Goal: Check status: Check status

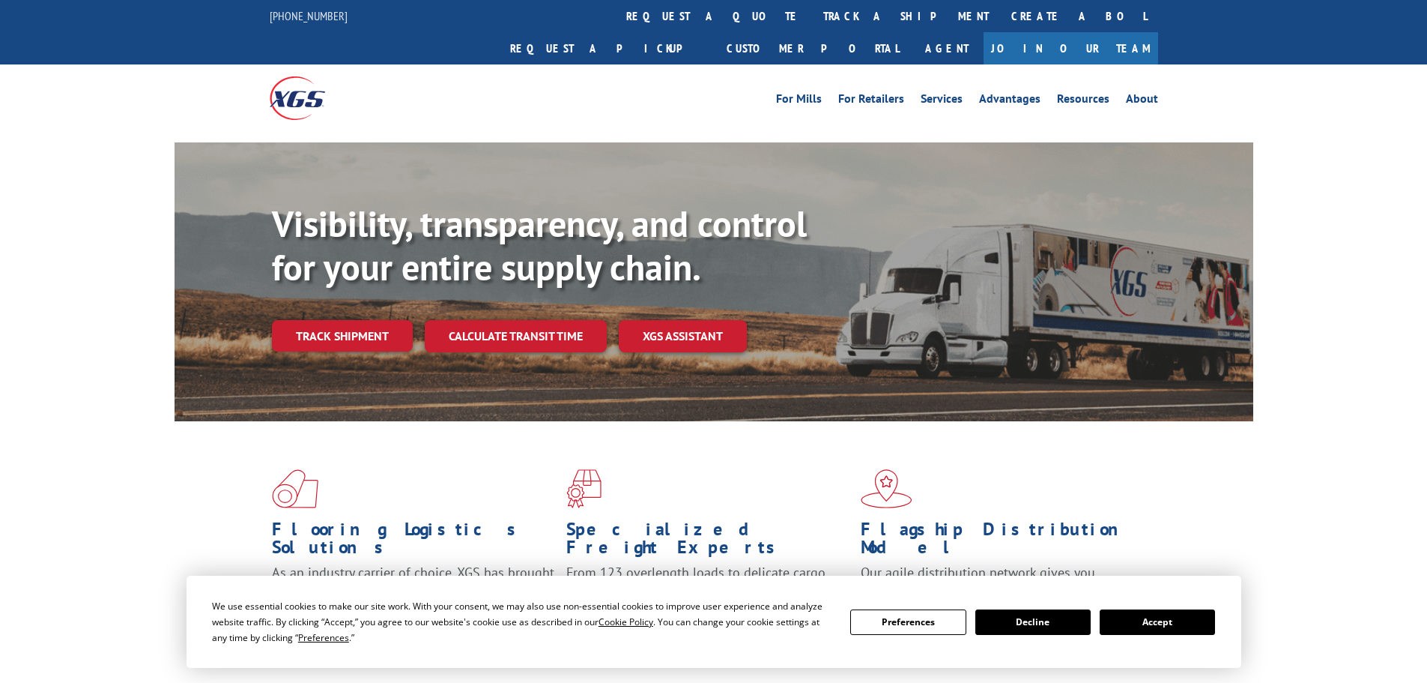
drag, startPoint x: 318, startPoint y: 306, endPoint x: 420, endPoint y: 358, distance: 114.3
click at [318, 320] on link "Track shipment" at bounding box center [342, 335] width 141 height 31
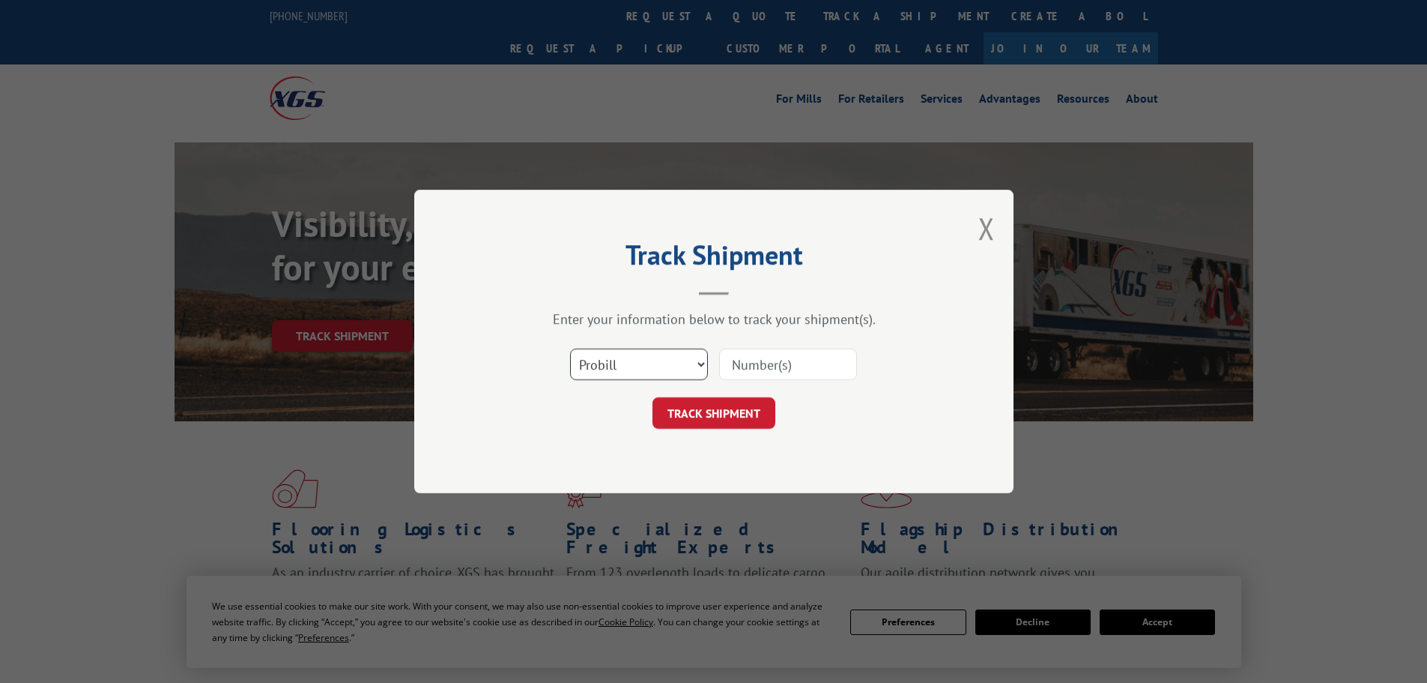
click at [618, 370] on select "Select category... Probill BOL PO" at bounding box center [639, 363] width 138 height 31
click at [760, 363] on input at bounding box center [788, 363] width 138 height 31
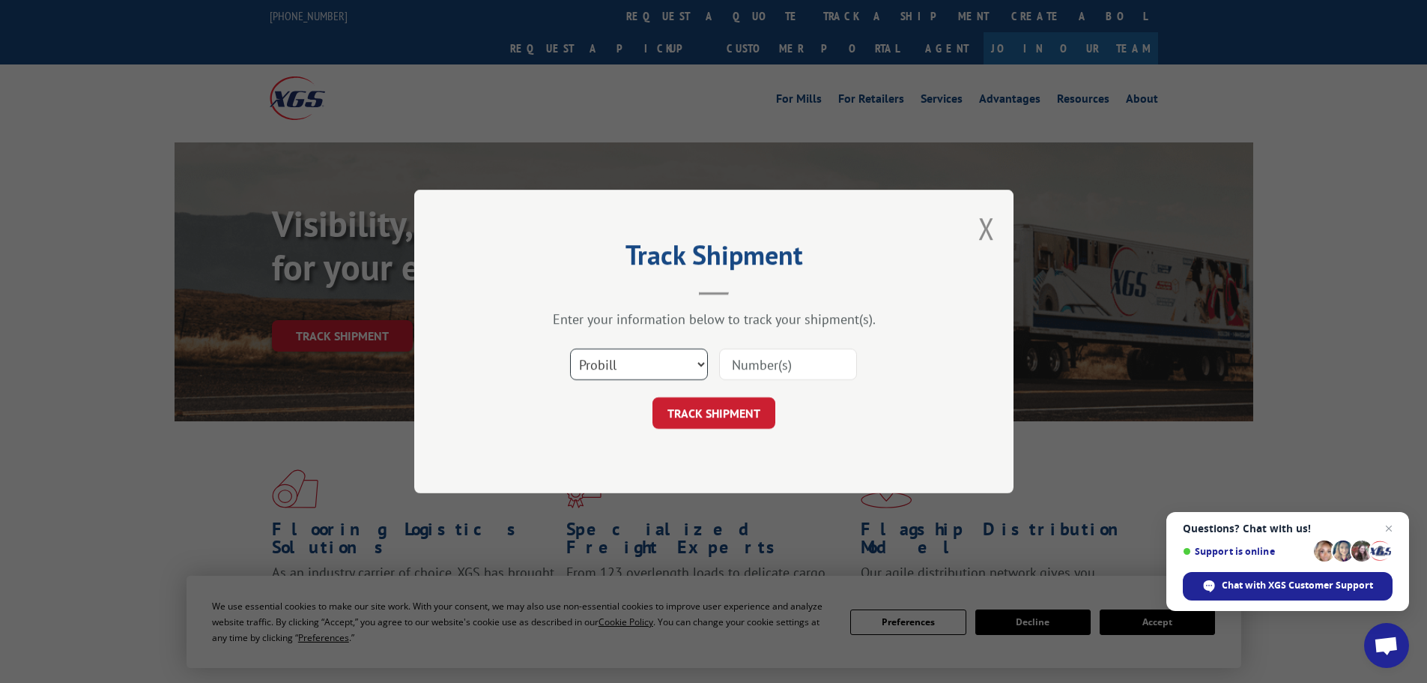
click at [611, 380] on select "Select category... Probill BOL PO" at bounding box center [639, 363] width 138 height 31
select select "bol"
click at [570, 348] on select "Select category... Probill BOL PO" at bounding box center [639, 363] width 138 height 31
click at [814, 370] on input at bounding box center [788, 363] width 138 height 31
paste input "17611226"
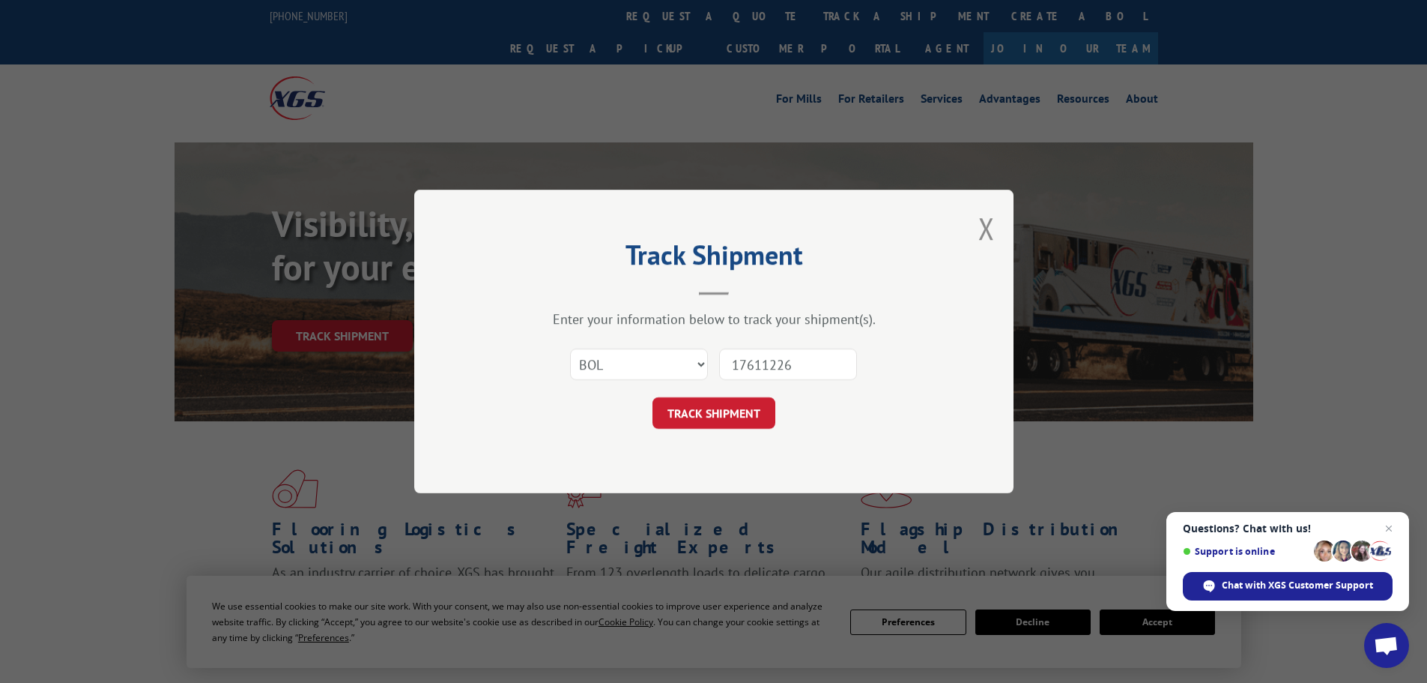
type input "17611226"
click at [731, 407] on button "TRACK SHIPMENT" at bounding box center [714, 412] width 123 height 31
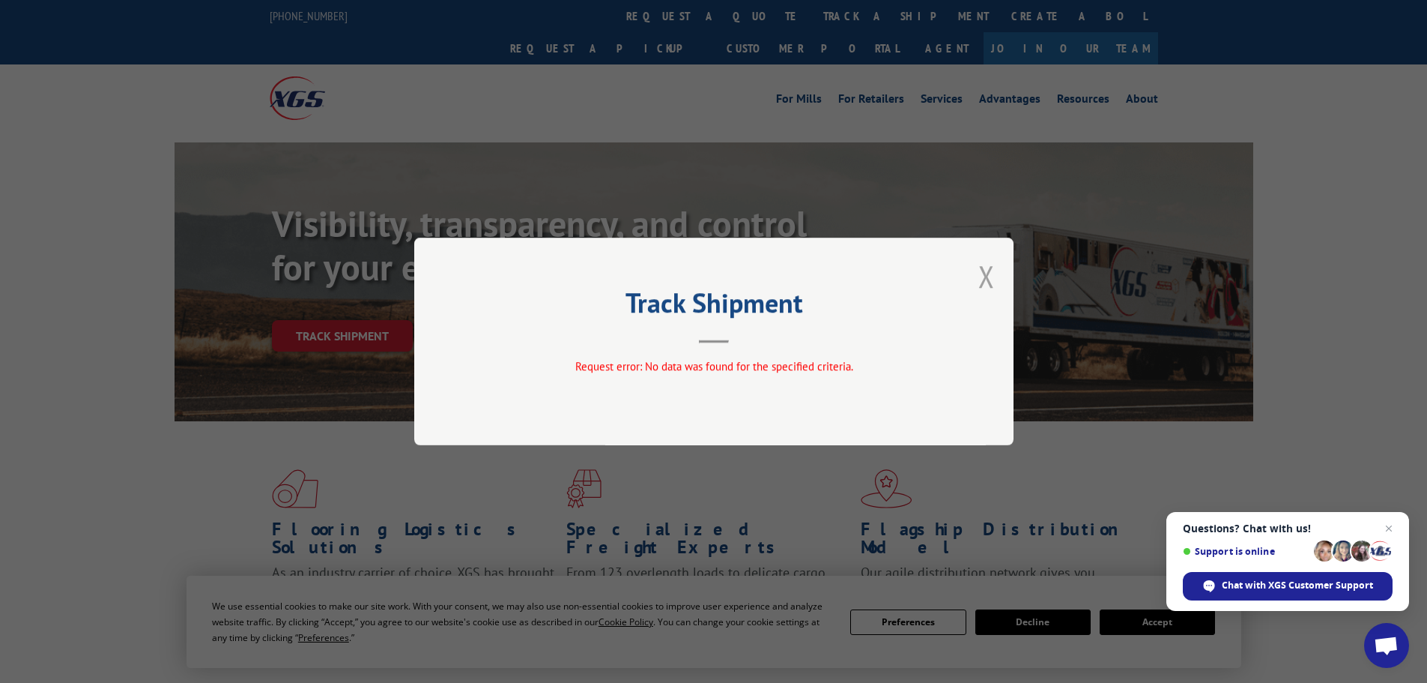
click at [990, 276] on button "Close modal" at bounding box center [986, 276] width 16 height 40
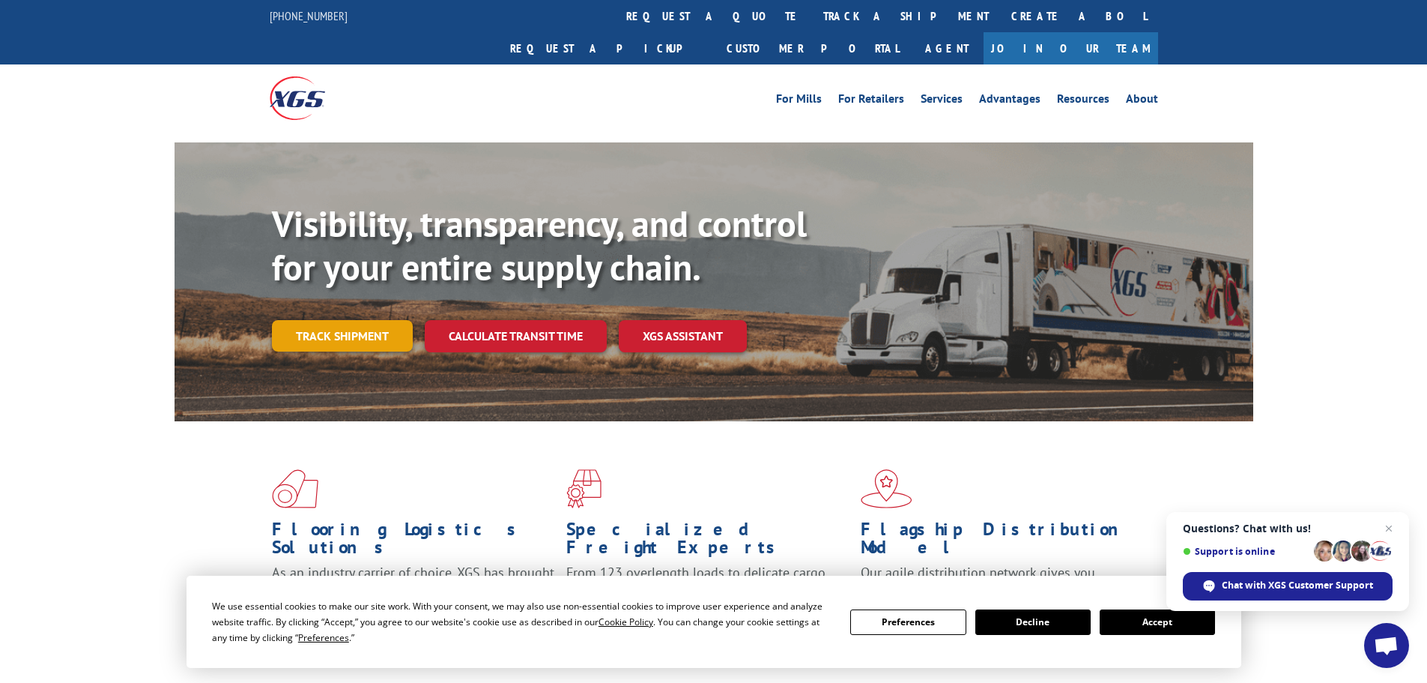
click at [374, 320] on link "Track shipment" at bounding box center [342, 335] width 141 height 31
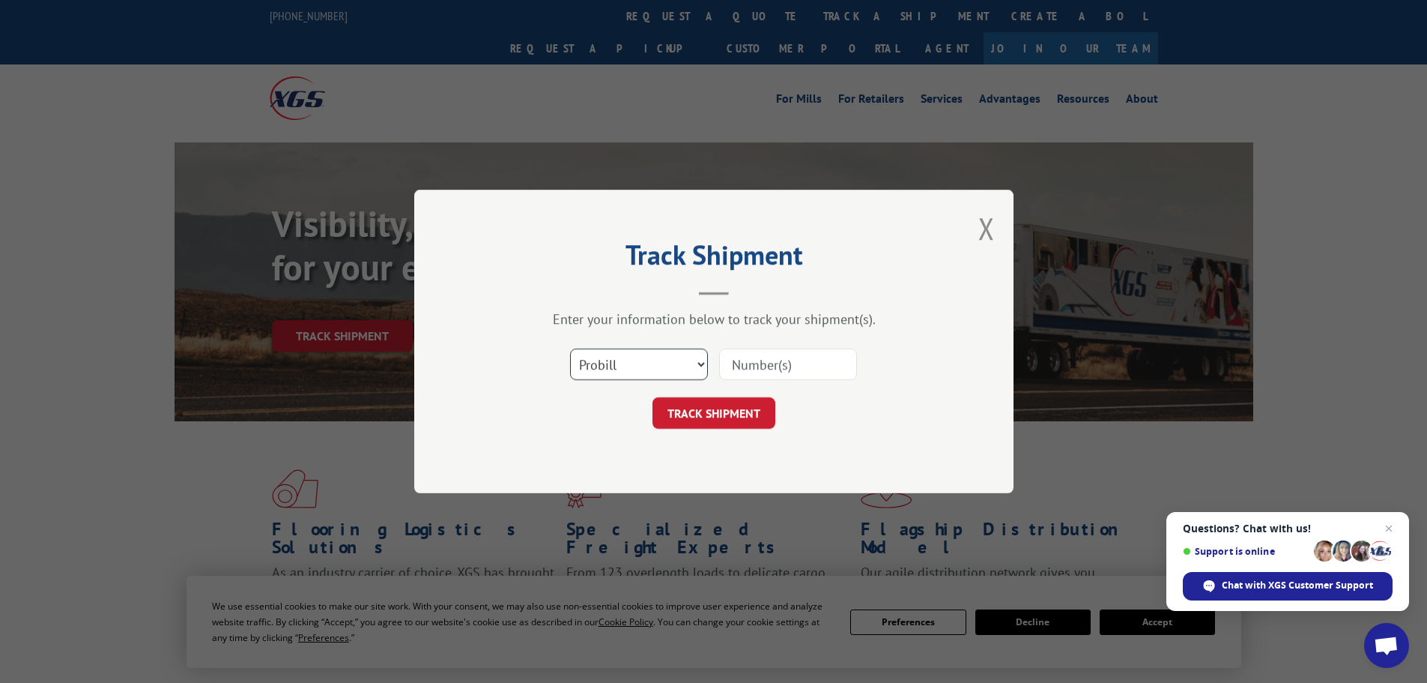
click at [598, 369] on select "Select category... Probill BOL PO" at bounding box center [639, 363] width 138 height 31
click at [570, 348] on select "Select category... Probill BOL PO" at bounding box center [639, 363] width 138 height 31
drag, startPoint x: 602, startPoint y: 364, endPoint x: 604, endPoint y: 375, distance: 11.3
click at [603, 370] on select "Select category... Probill BOL PO" at bounding box center [639, 363] width 138 height 31
select select "bol"
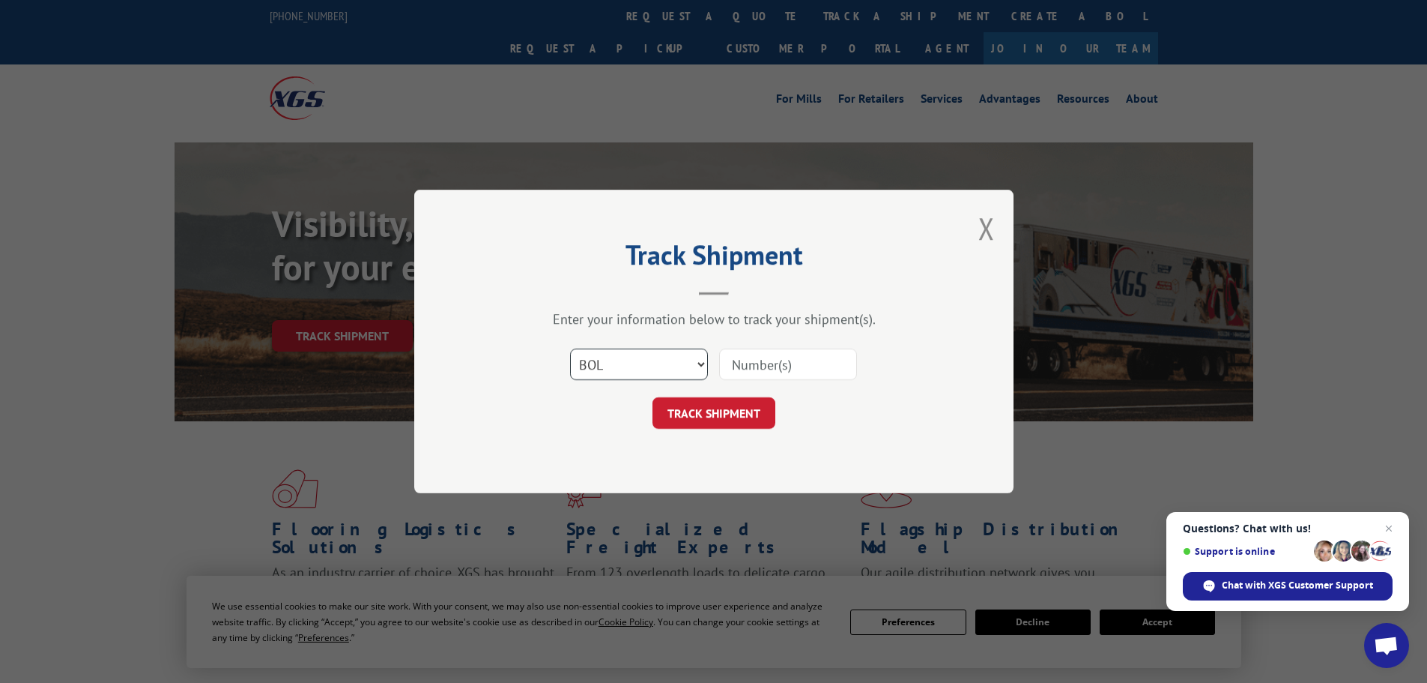
click at [570, 348] on select "Select category... Probill BOL PO" at bounding box center [639, 363] width 138 height 31
paste input "17611226"
type input "17611226"
click at [716, 411] on button "TRACK SHIPMENT" at bounding box center [714, 412] width 123 height 31
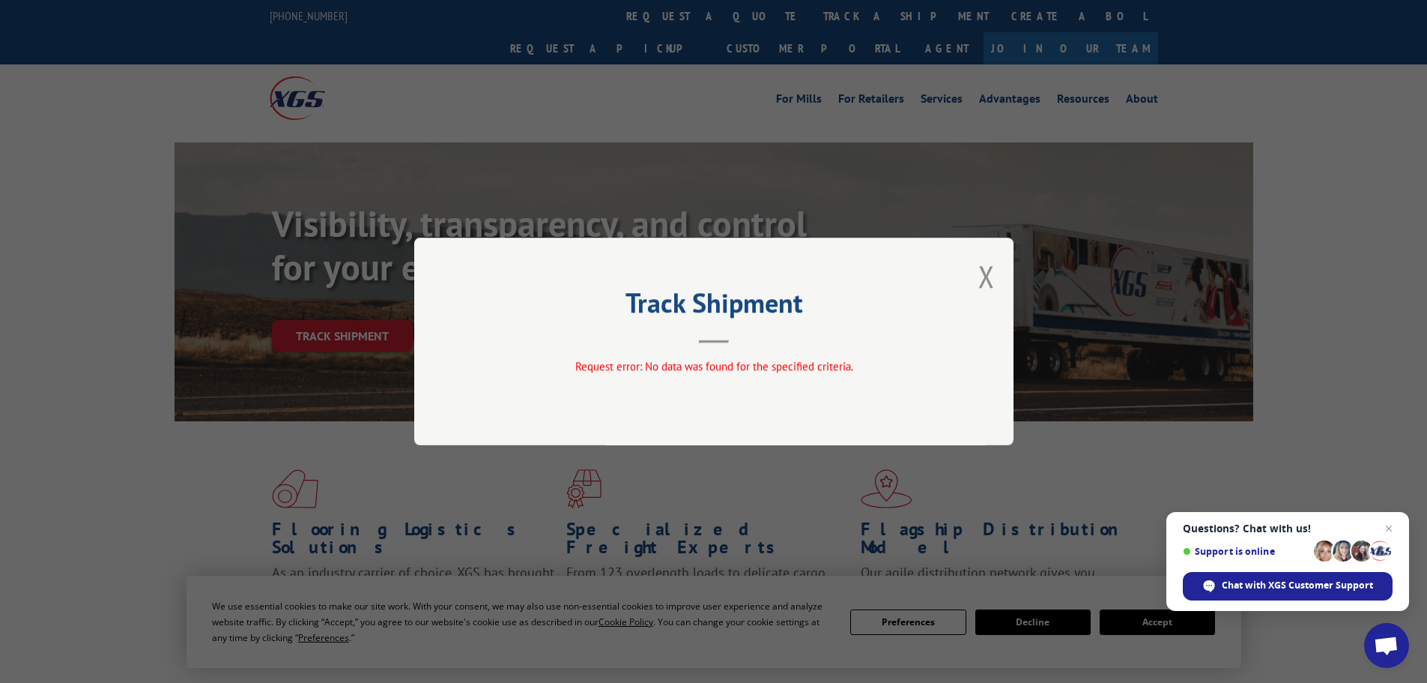
click at [986, 280] on button "Close modal" at bounding box center [986, 276] width 16 height 40
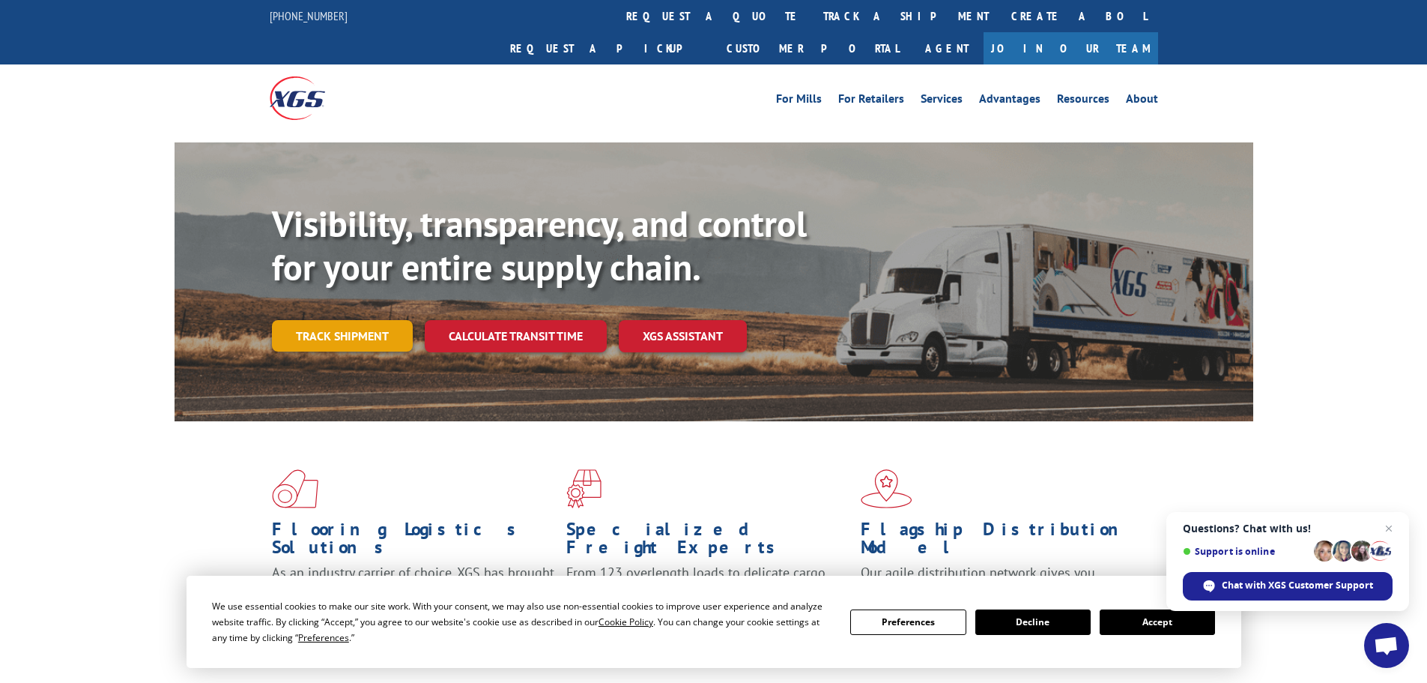
click at [309, 320] on link "Track shipment" at bounding box center [342, 335] width 141 height 31
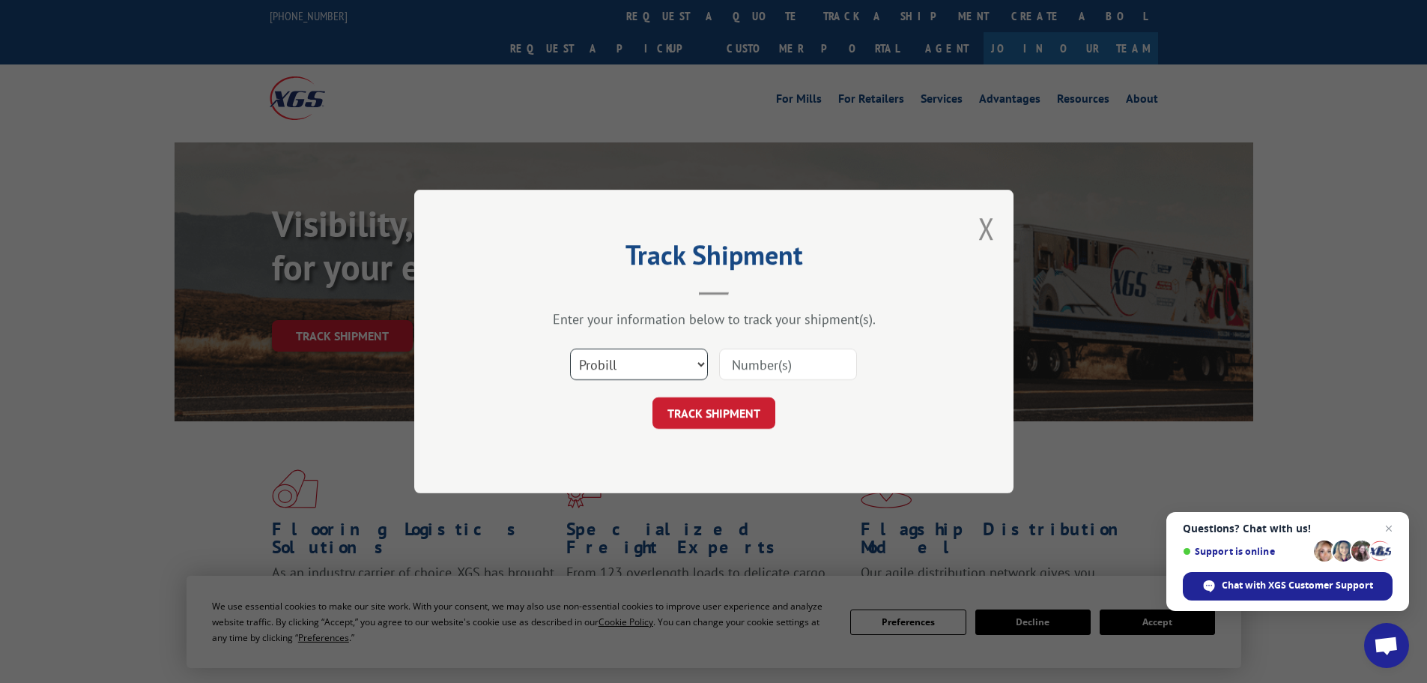
drag, startPoint x: 632, startPoint y: 351, endPoint x: 638, endPoint y: 363, distance: 12.7
click at [632, 351] on select "Select category... Probill BOL PO" at bounding box center [639, 363] width 138 height 31
select select "bol"
click at [570, 348] on select "Select category... Probill BOL PO" at bounding box center [639, 363] width 138 height 31
click at [735, 364] on input at bounding box center [788, 363] width 138 height 31
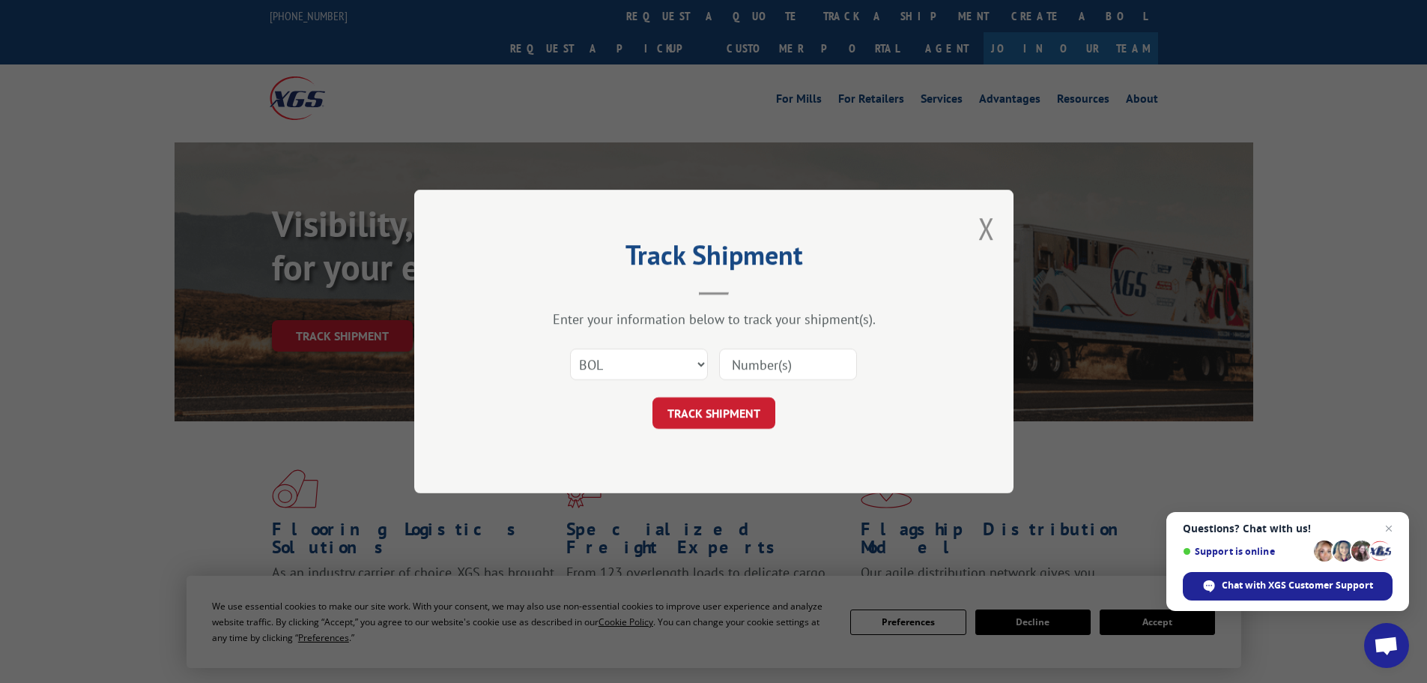
paste input "17611226"
type input "17611226"
drag, startPoint x: 719, startPoint y: 412, endPoint x: 770, endPoint y: 453, distance: 65.5
click at [720, 414] on button "TRACK SHIPMENT" at bounding box center [714, 412] width 123 height 31
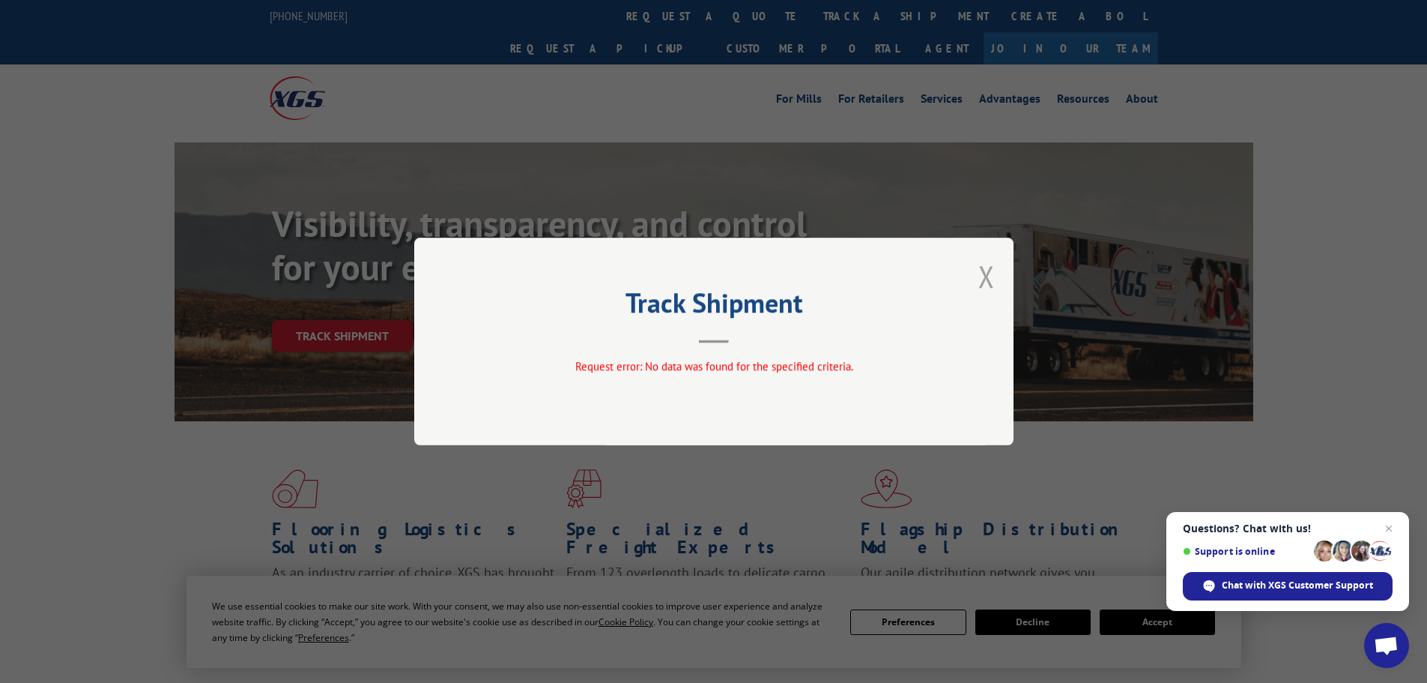
drag, startPoint x: 985, startPoint y: 276, endPoint x: 1067, endPoint y: 332, distance: 99.1
click at [985, 276] on button "Close modal" at bounding box center [986, 276] width 16 height 40
